Goal: Transaction & Acquisition: Purchase product/service

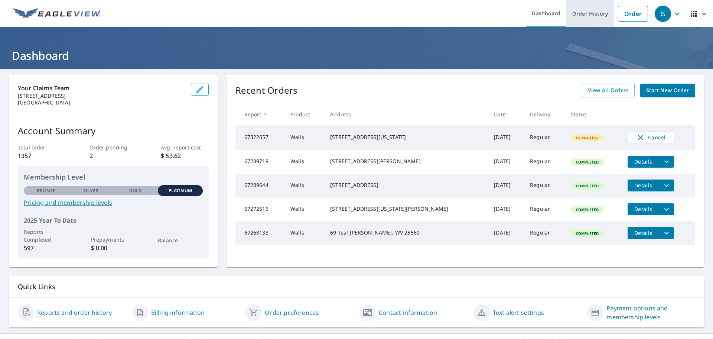
drag, startPoint x: 626, startPoint y: 19, endPoint x: 565, endPoint y: 4, distance: 62.2
click at [625, 19] on link "Order" at bounding box center [633, 14] width 30 height 16
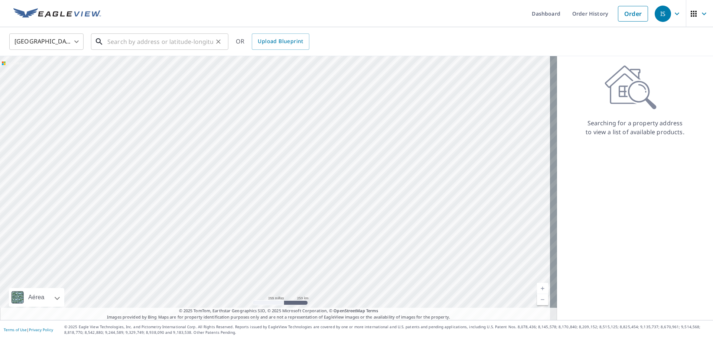
click at [174, 43] on input "text" at bounding box center [160, 41] width 106 height 21
paste input "[STREET_ADDRESS][PERSON_NAME][US_STATE]"
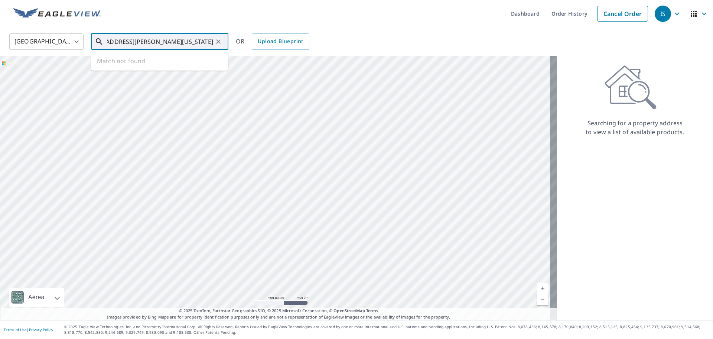
type input "[STREET_ADDRESS][PERSON_NAME][US_STATE]"
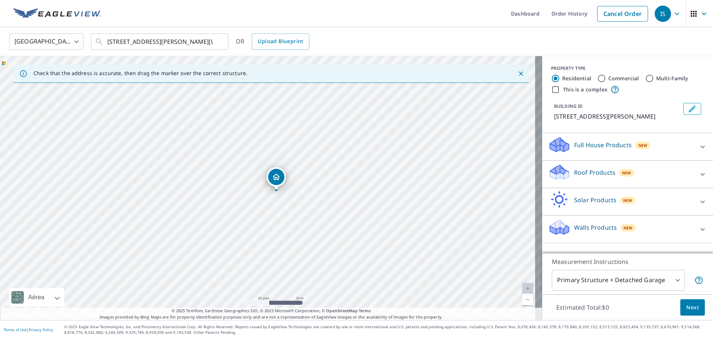
click at [561, 222] on icon at bounding box center [559, 226] width 22 height 17
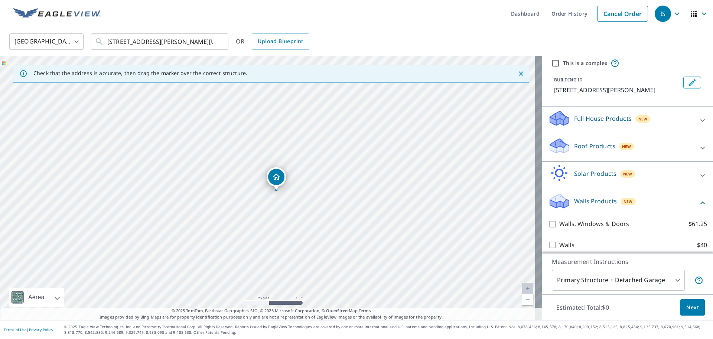
scroll to position [41, 0]
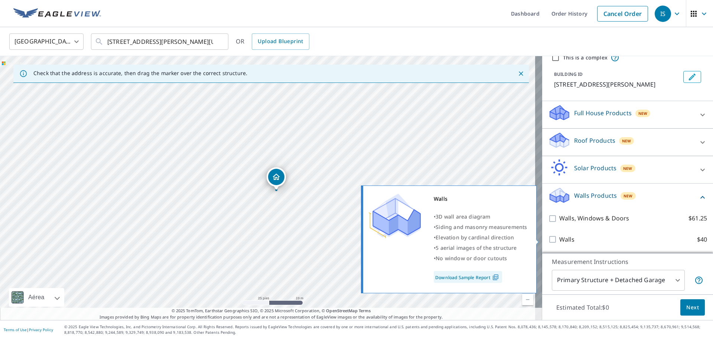
click at [539, 238] on div "Walls • 3D wall area diagram • Siding and masonry measurements • Elevation by […" at bounding box center [452, 239] width 180 height 112
click at [548, 242] on input "Walls $40" at bounding box center [553, 239] width 11 height 9
checkbox input "true"
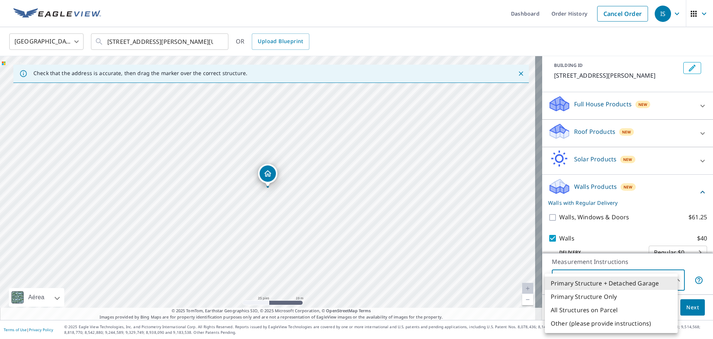
click at [663, 282] on body "IS IS Dashboard Order History Cancel Order IS [GEOGRAPHIC_DATA] US ​ [STREET_AD…" at bounding box center [356, 169] width 713 height 339
click at [596, 308] on li "All Structures on Parcel" at bounding box center [611, 309] width 133 height 13
type input "3"
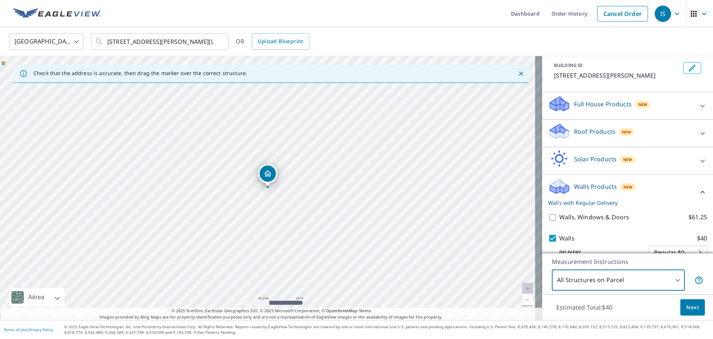
click at [680, 306] on button "Next" at bounding box center [692, 307] width 25 height 17
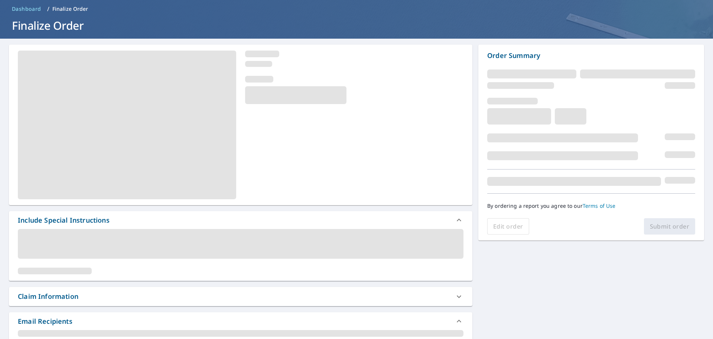
scroll to position [46, 0]
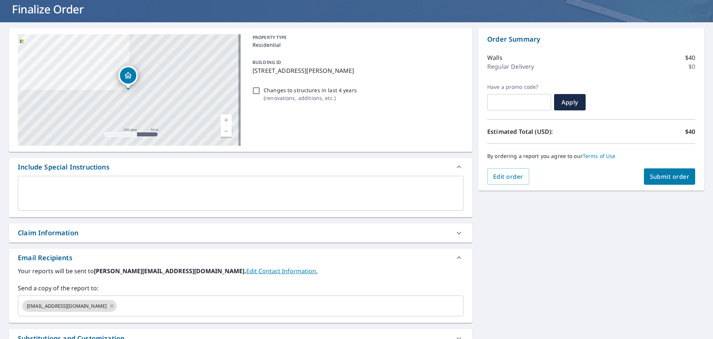
click at [112, 223] on div "Claim Information" at bounding box center [241, 232] width 464 height 19
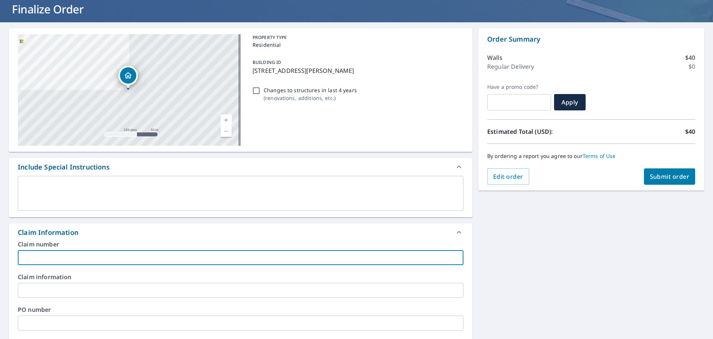
click at [94, 253] on input "text" at bounding box center [241, 257] width 446 height 15
paste input "[PERSON_NAME]"
type input "[PERSON_NAME]"
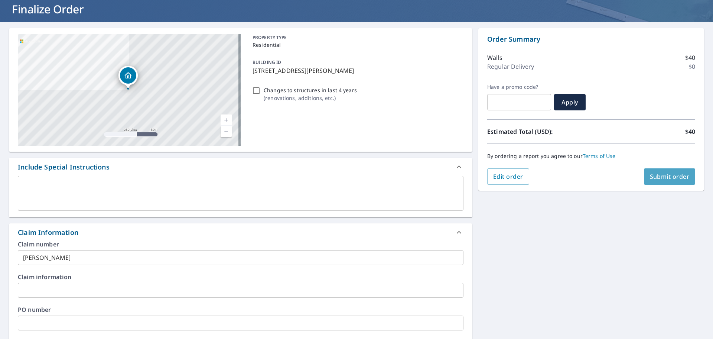
click at [660, 170] on button "Submit order" at bounding box center [670, 176] width 52 height 16
